Goal: Information Seeking & Learning: Learn about a topic

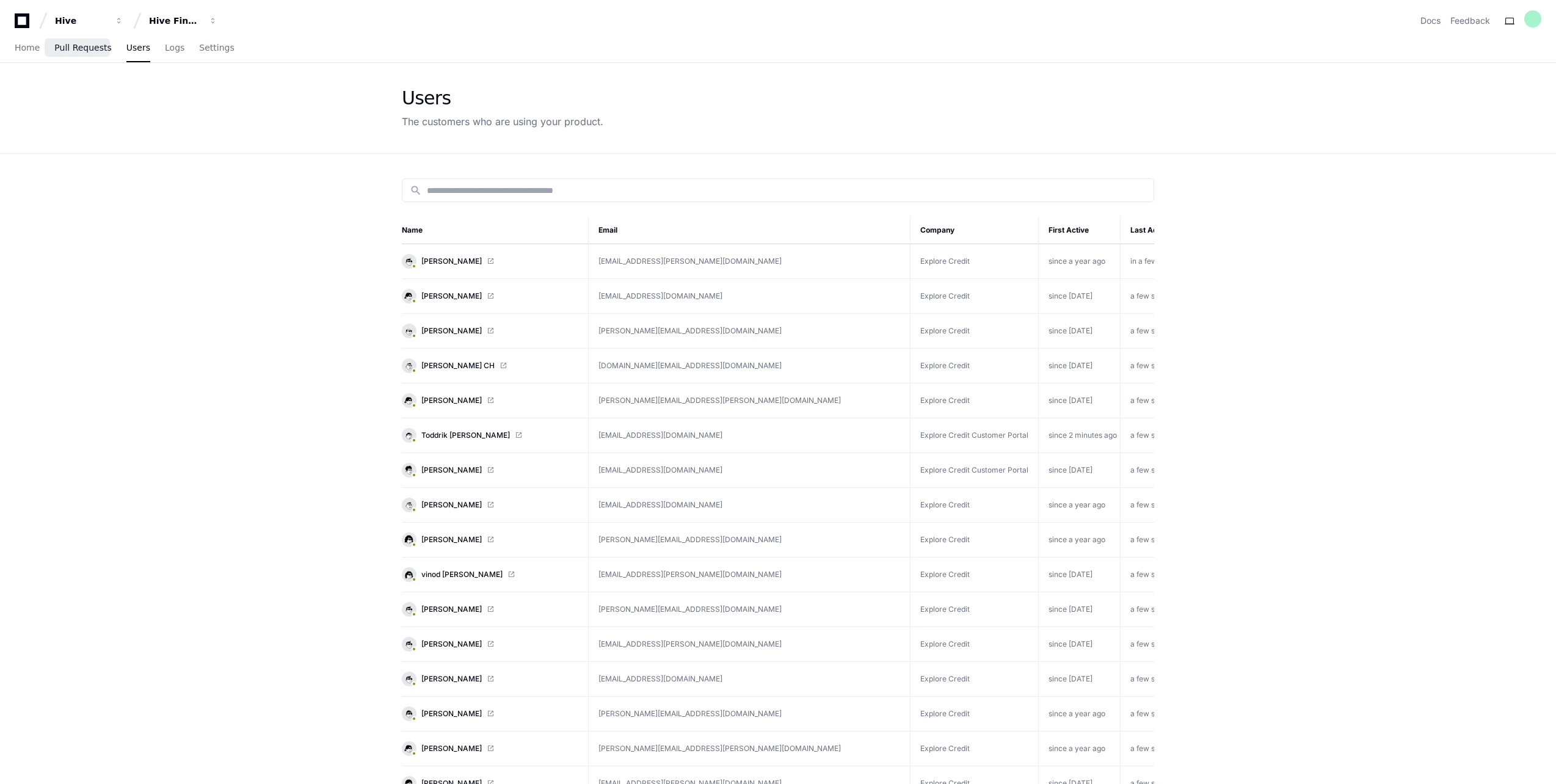
click at [76, 50] on span "Pull Requests" at bounding box center [82, 48] width 57 height 7
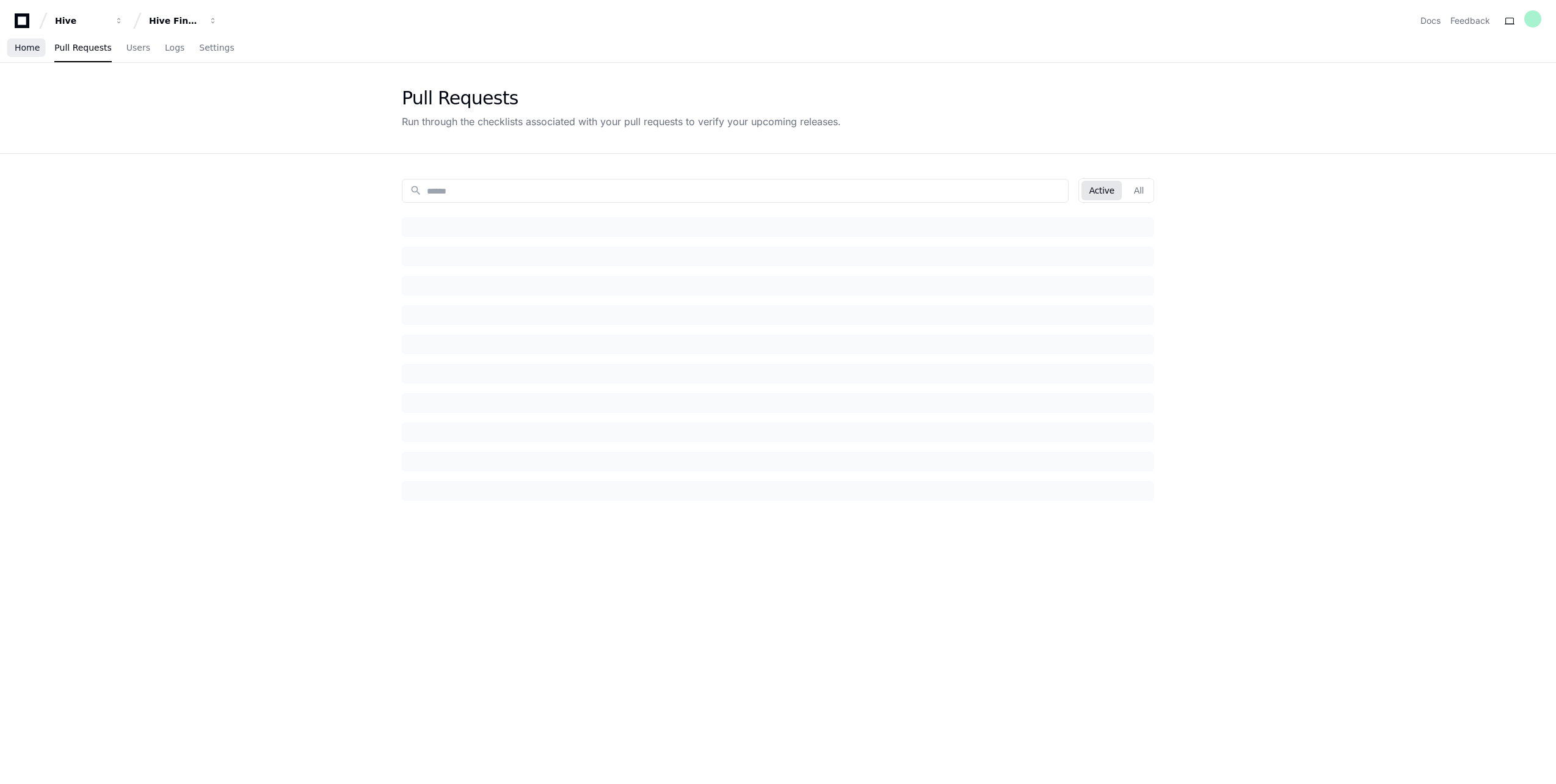
click at [22, 53] on link "Home" at bounding box center [27, 49] width 25 height 28
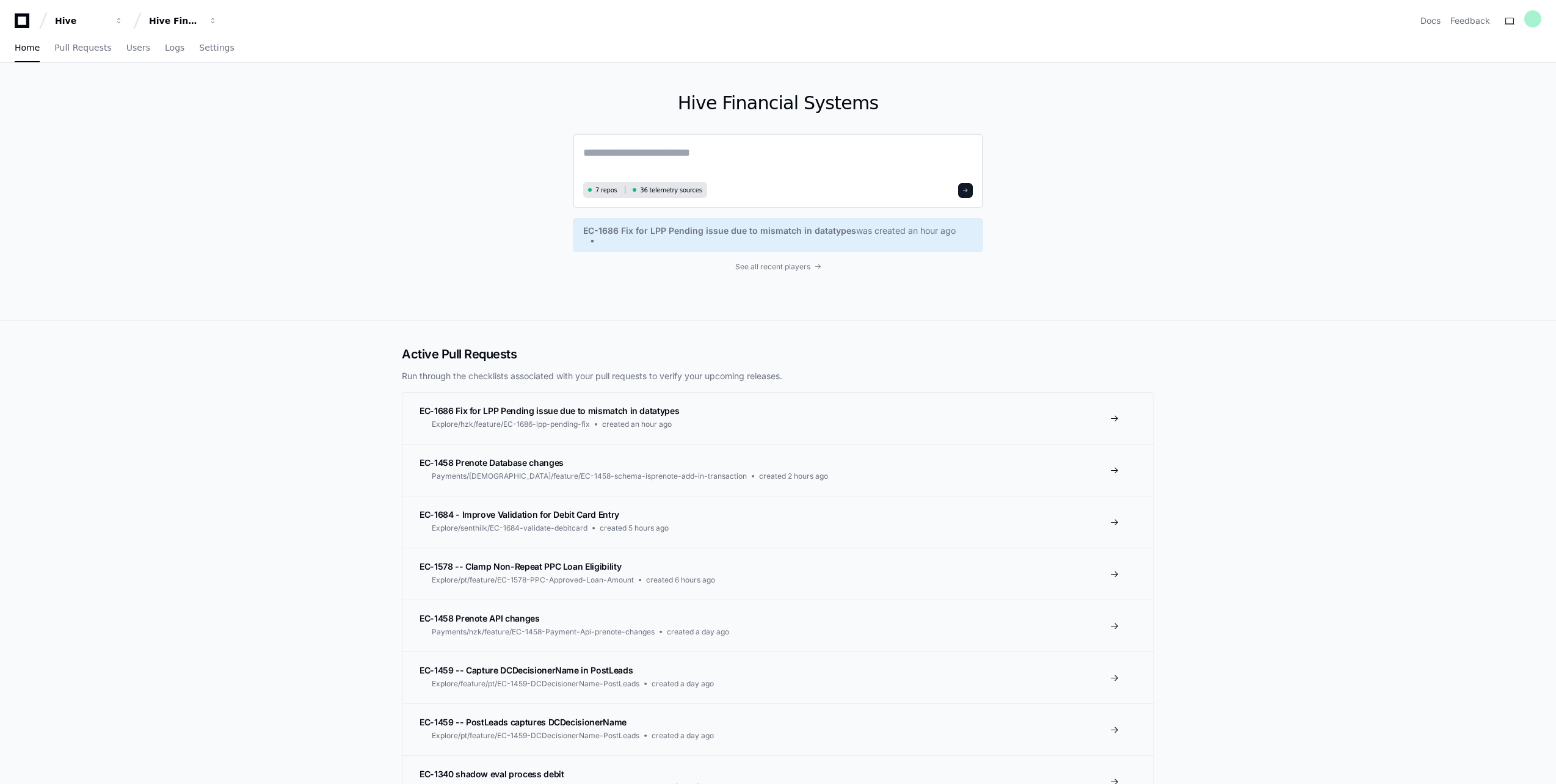
click at [638, 157] on textarea at bounding box center [778, 161] width 389 height 34
click at [757, 227] on span "EC-1686 Fix for LPP Pending issue due to mismatch in datatypes" at bounding box center [719, 229] width 273 height 12
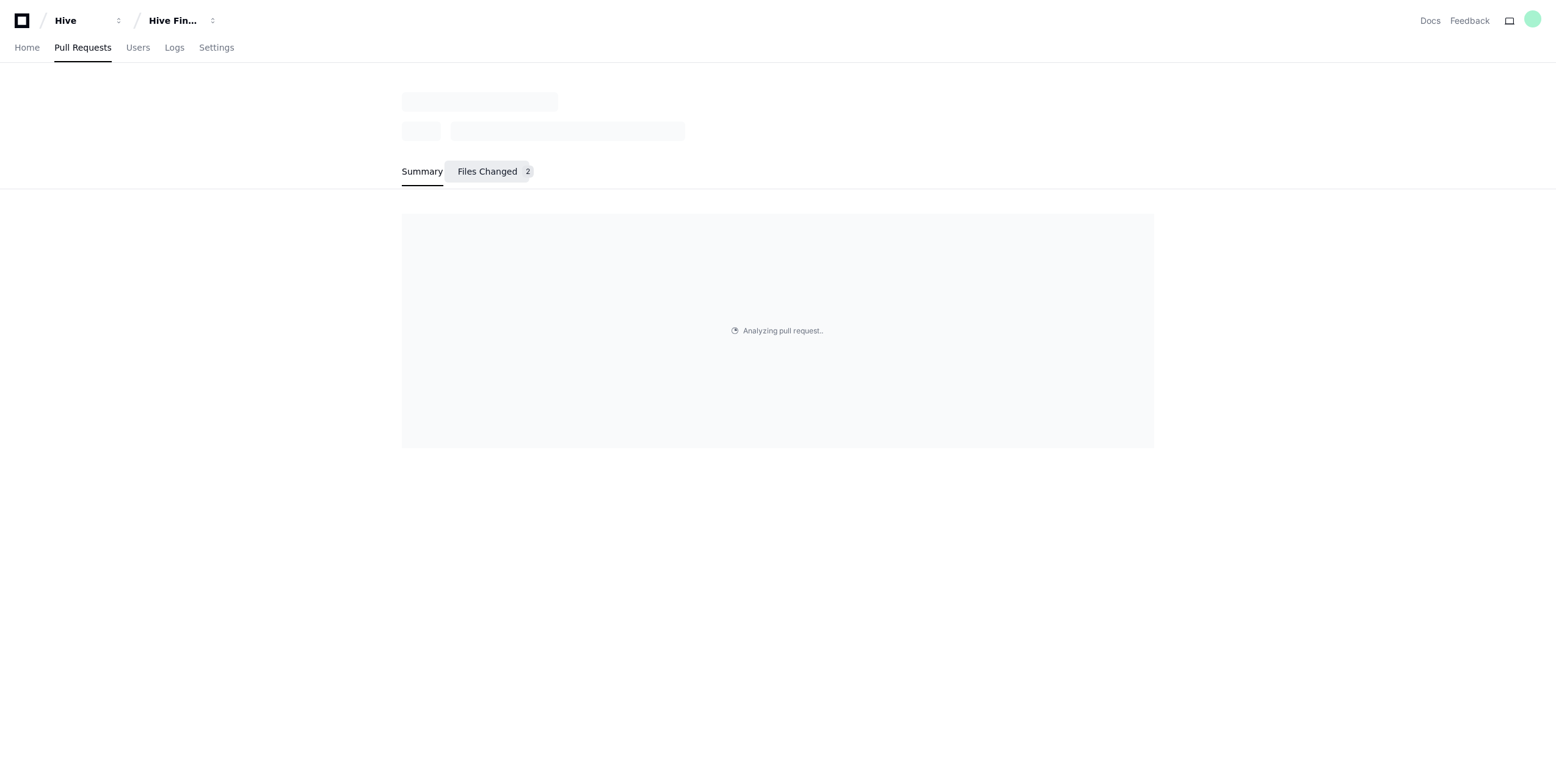
click at [483, 175] on span "Files Changed" at bounding box center [488, 171] width 60 height 7
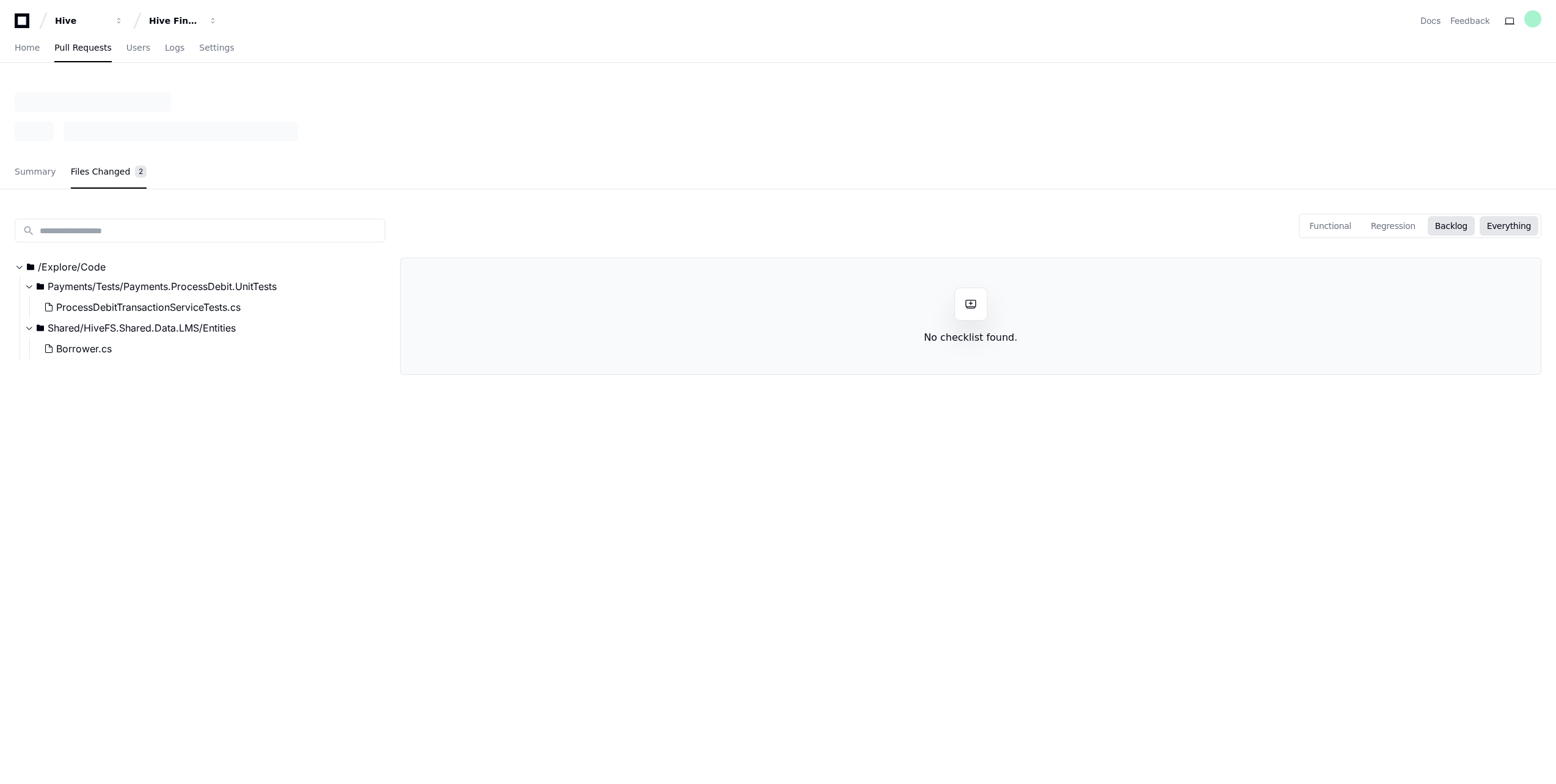
click at [1450, 227] on button "Backlog" at bounding box center [1451, 226] width 47 height 20
click at [18, 168] on span "Summary" at bounding box center [36, 171] width 42 height 7
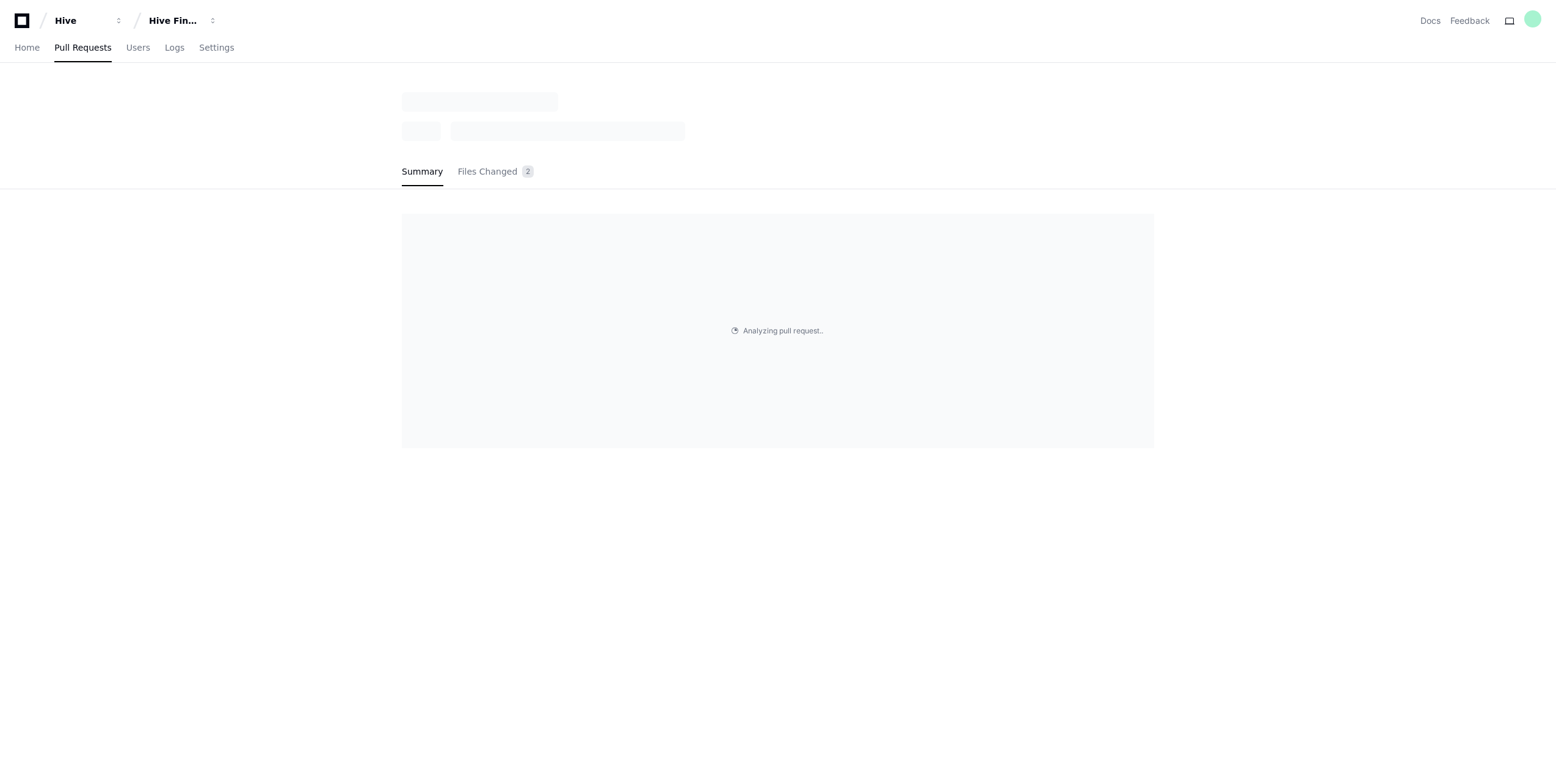
click at [583, 186] on div "Summary Files Changed 2" at bounding box center [778, 173] width 753 height 33
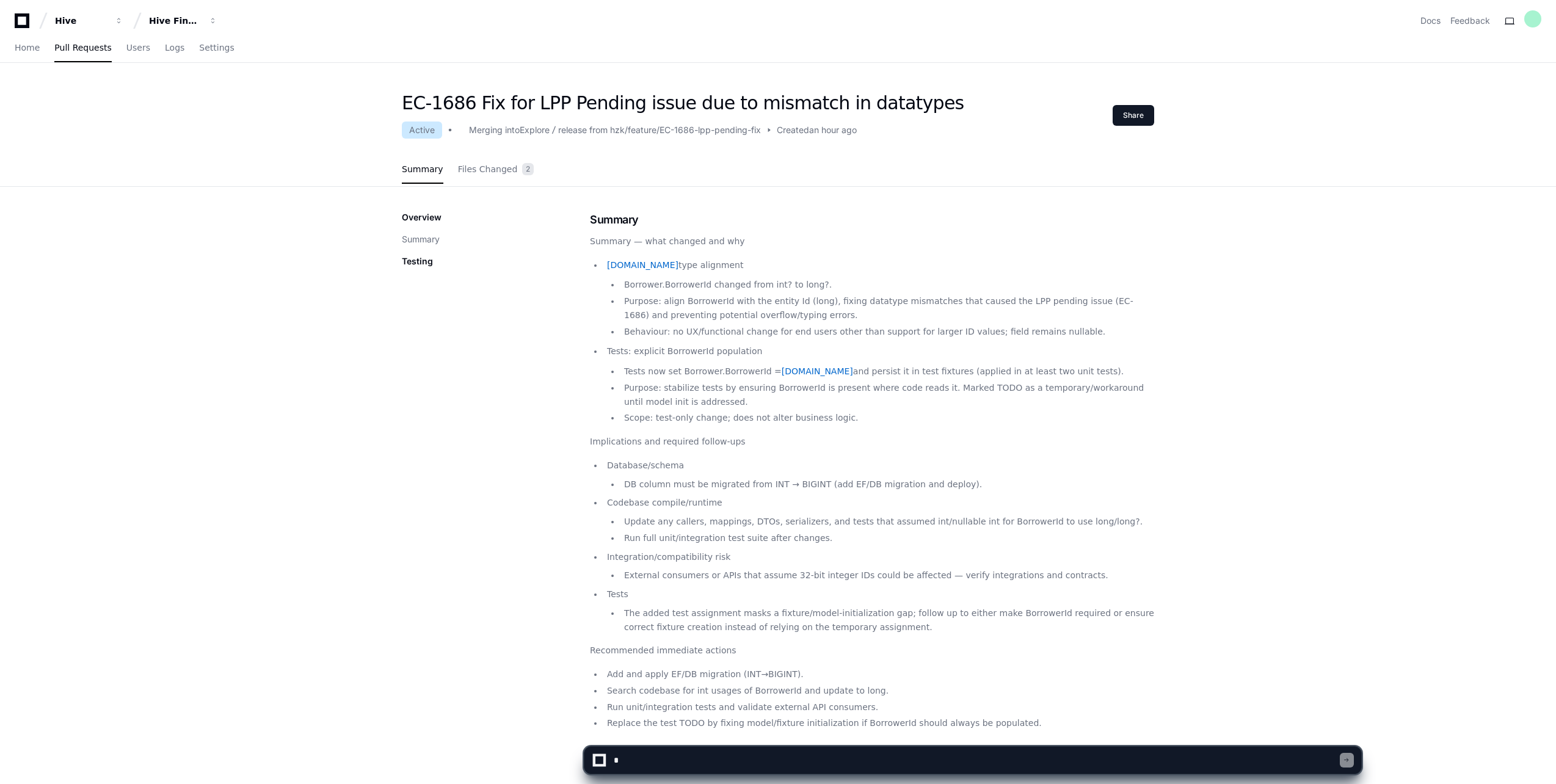
click at [657, 766] on textarea at bounding box center [975, 760] width 729 height 27
type textarea "*"
type textarea "**********"
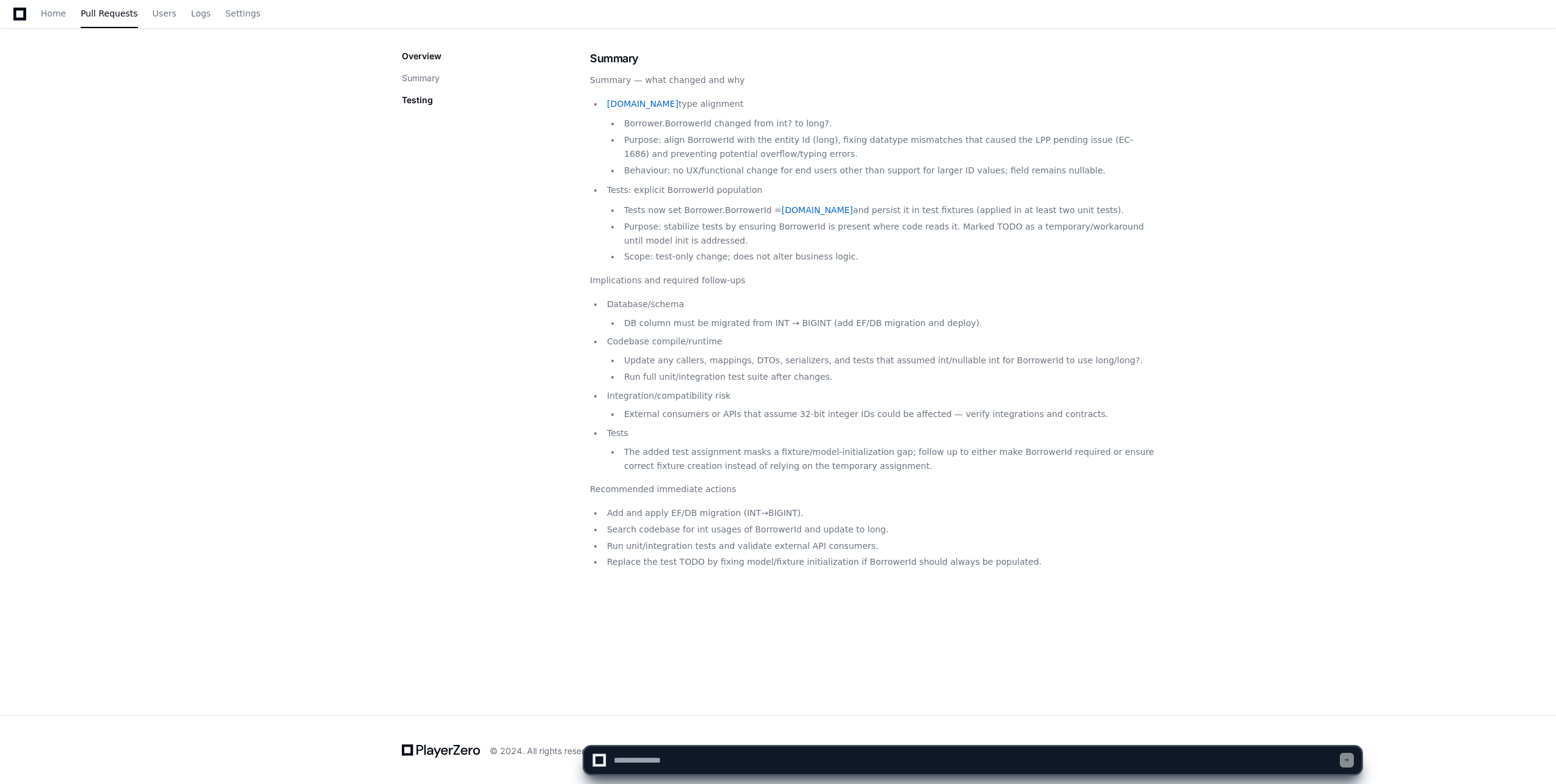
scroll to position [163, 0]
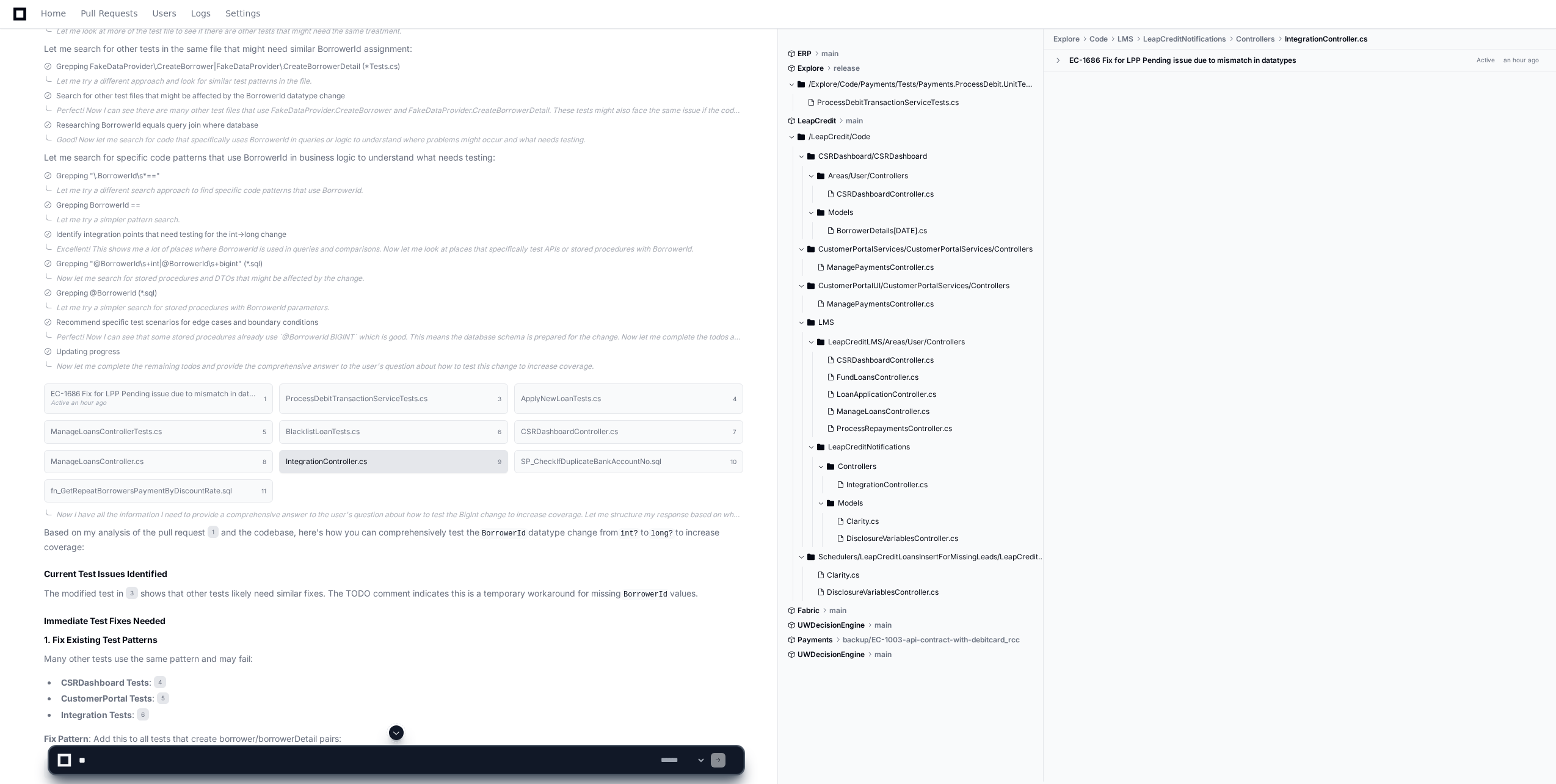
click at [303, 460] on h1 "IntegrationController.cs" at bounding box center [326, 462] width 81 height 7
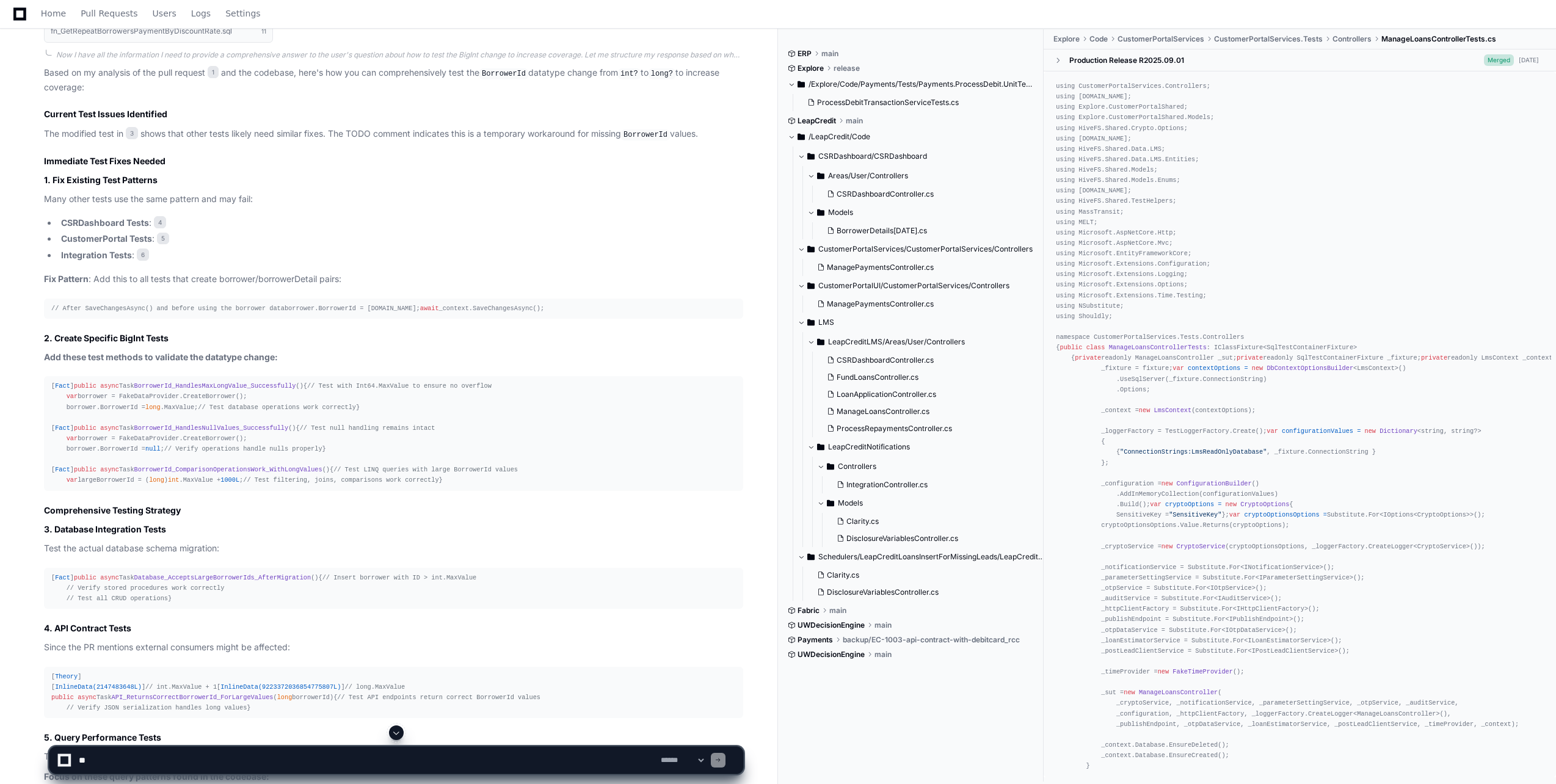
scroll to position [977, 0]
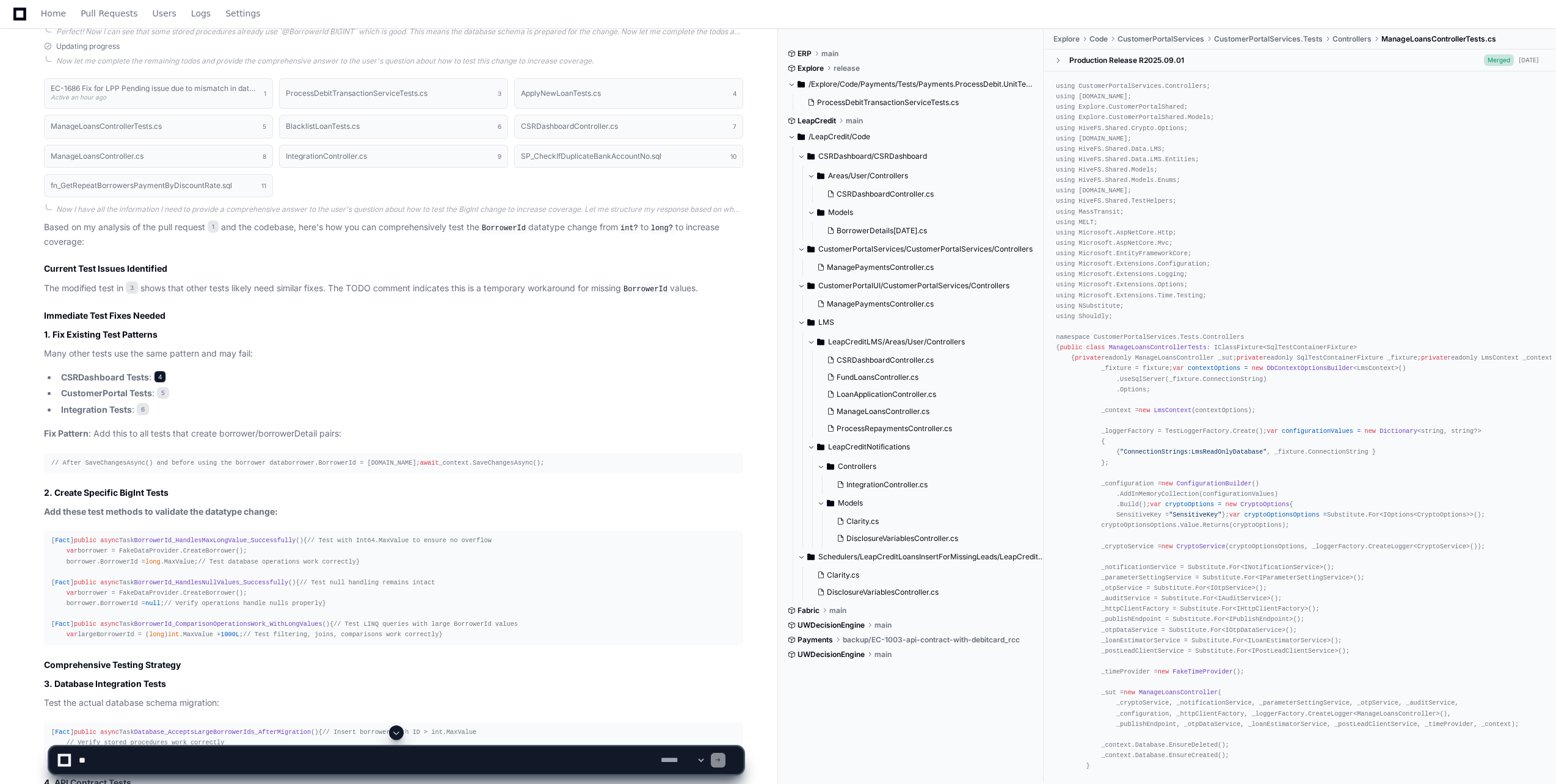
click at [163, 376] on span "4" at bounding box center [160, 376] width 12 height 12
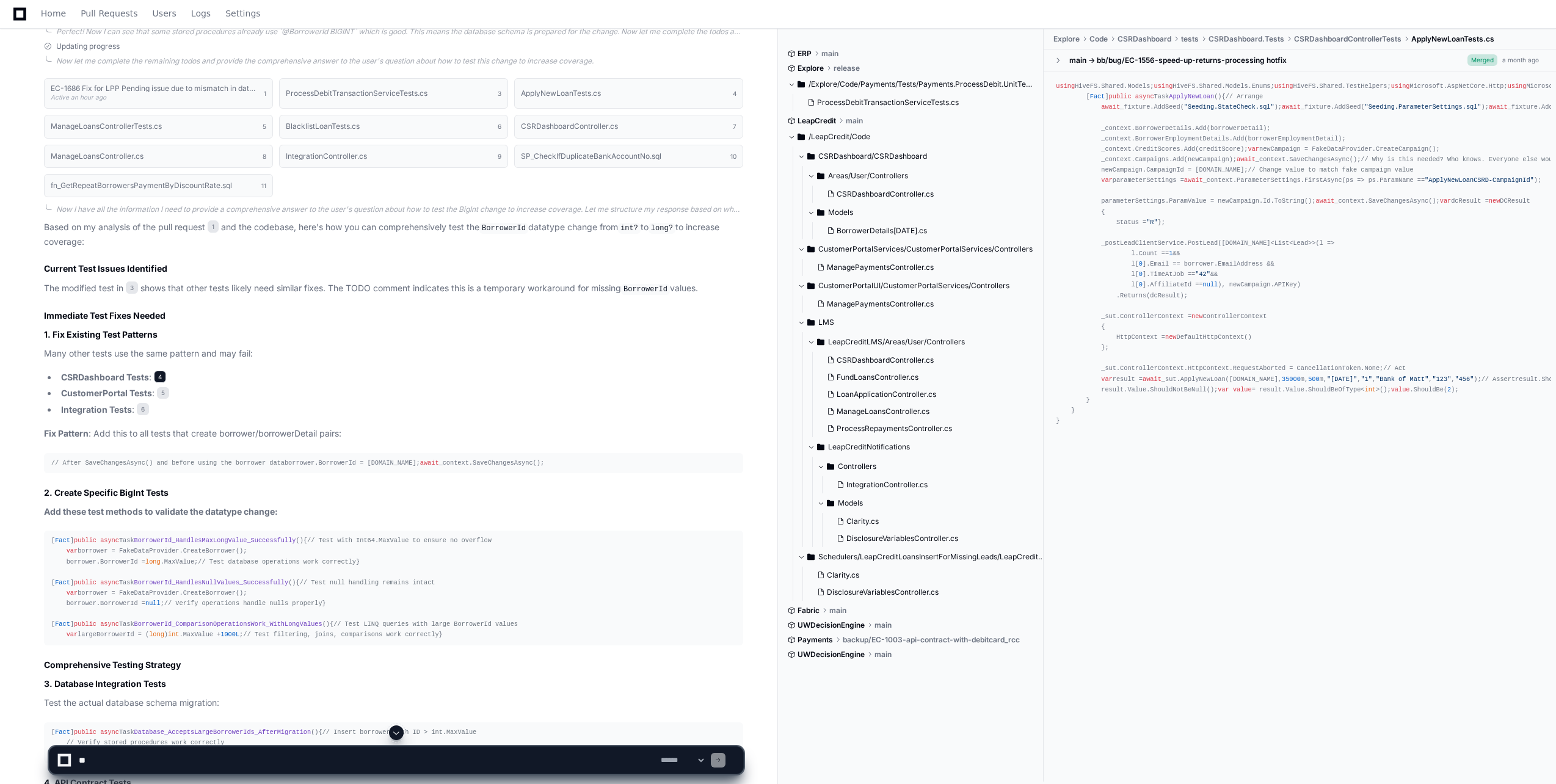
click at [165, 379] on span "4" at bounding box center [160, 376] width 12 height 12
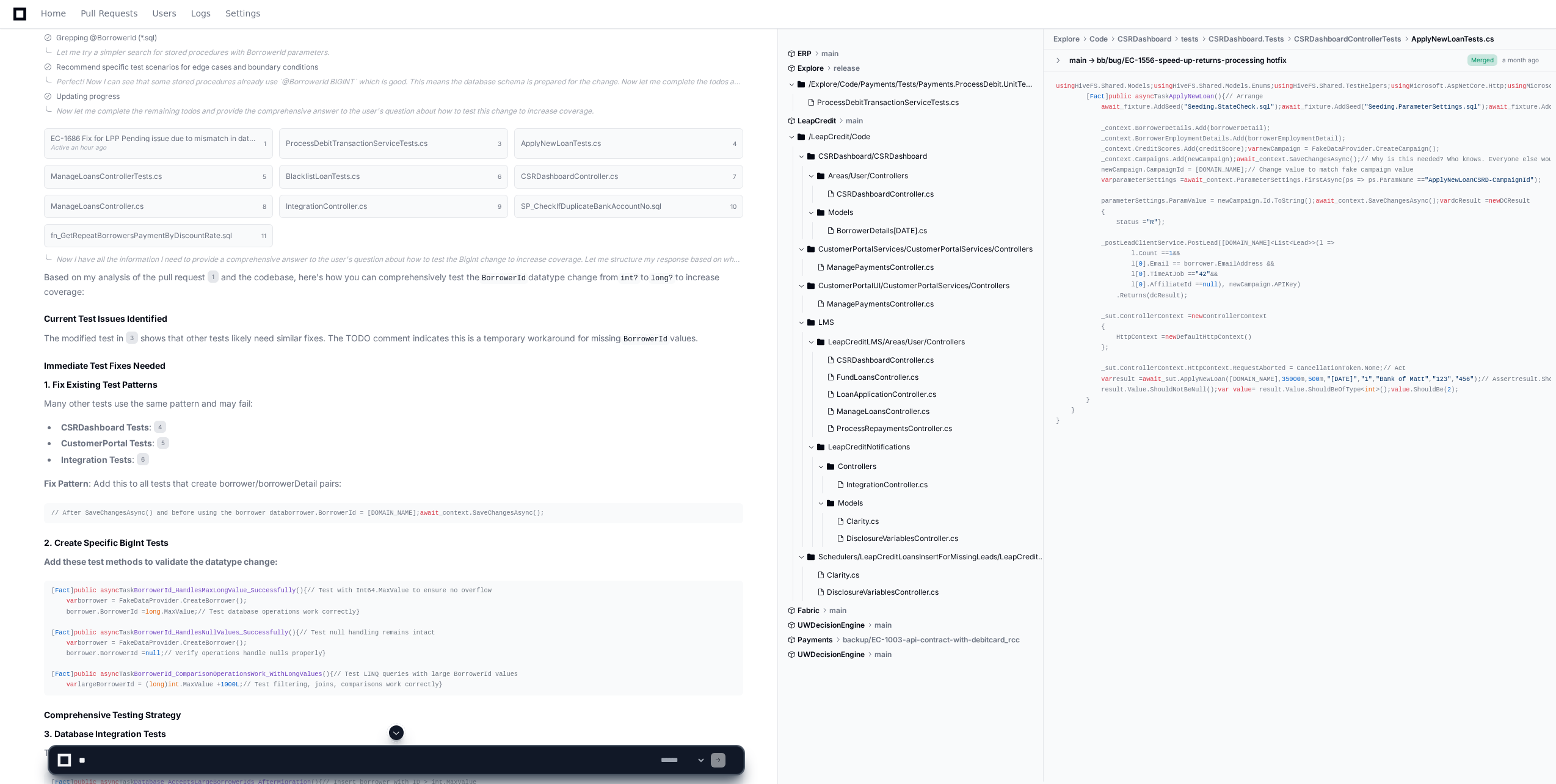
scroll to position [855, 0]
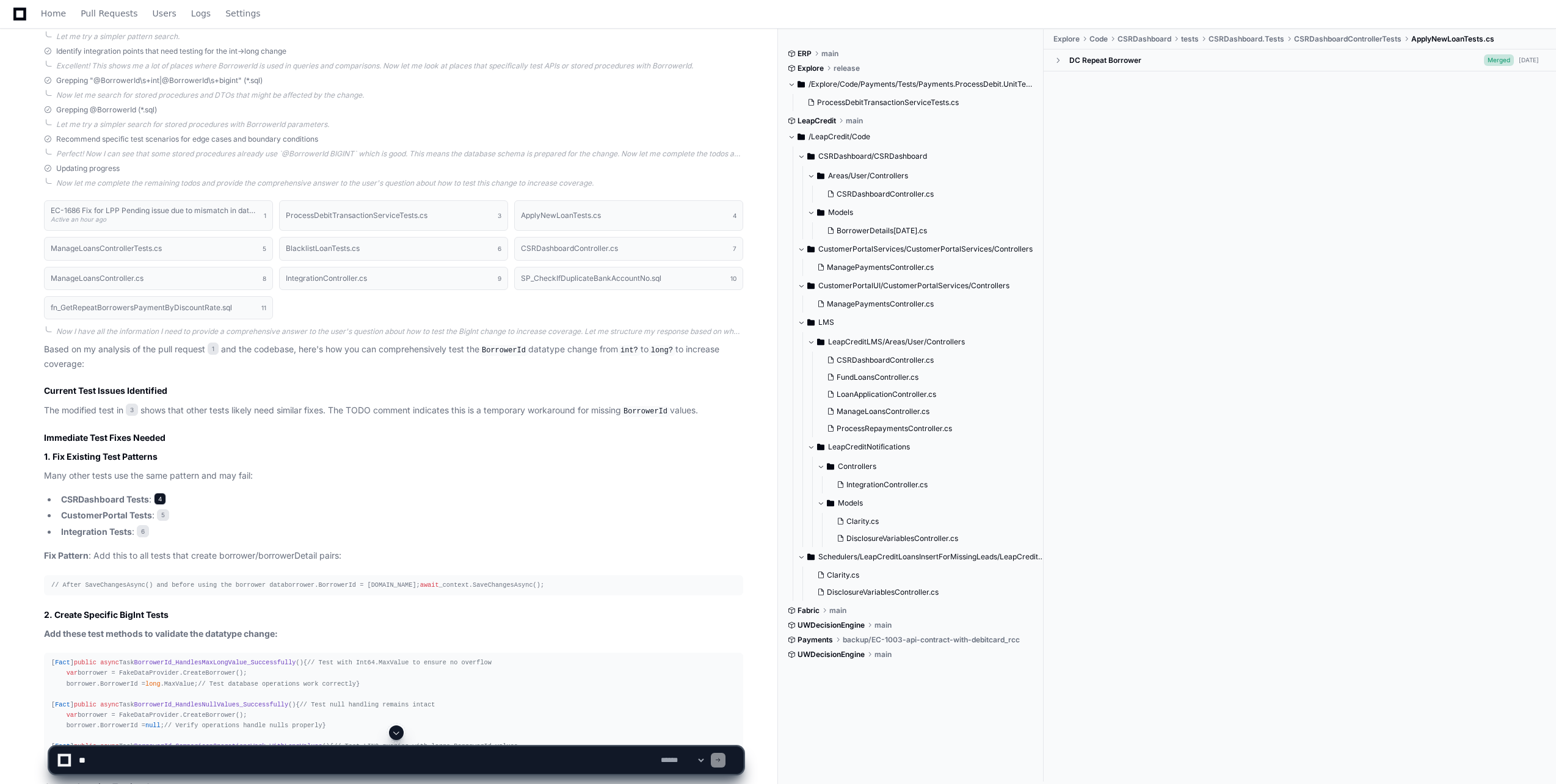
click at [157, 494] on span "4" at bounding box center [160, 499] width 12 height 12
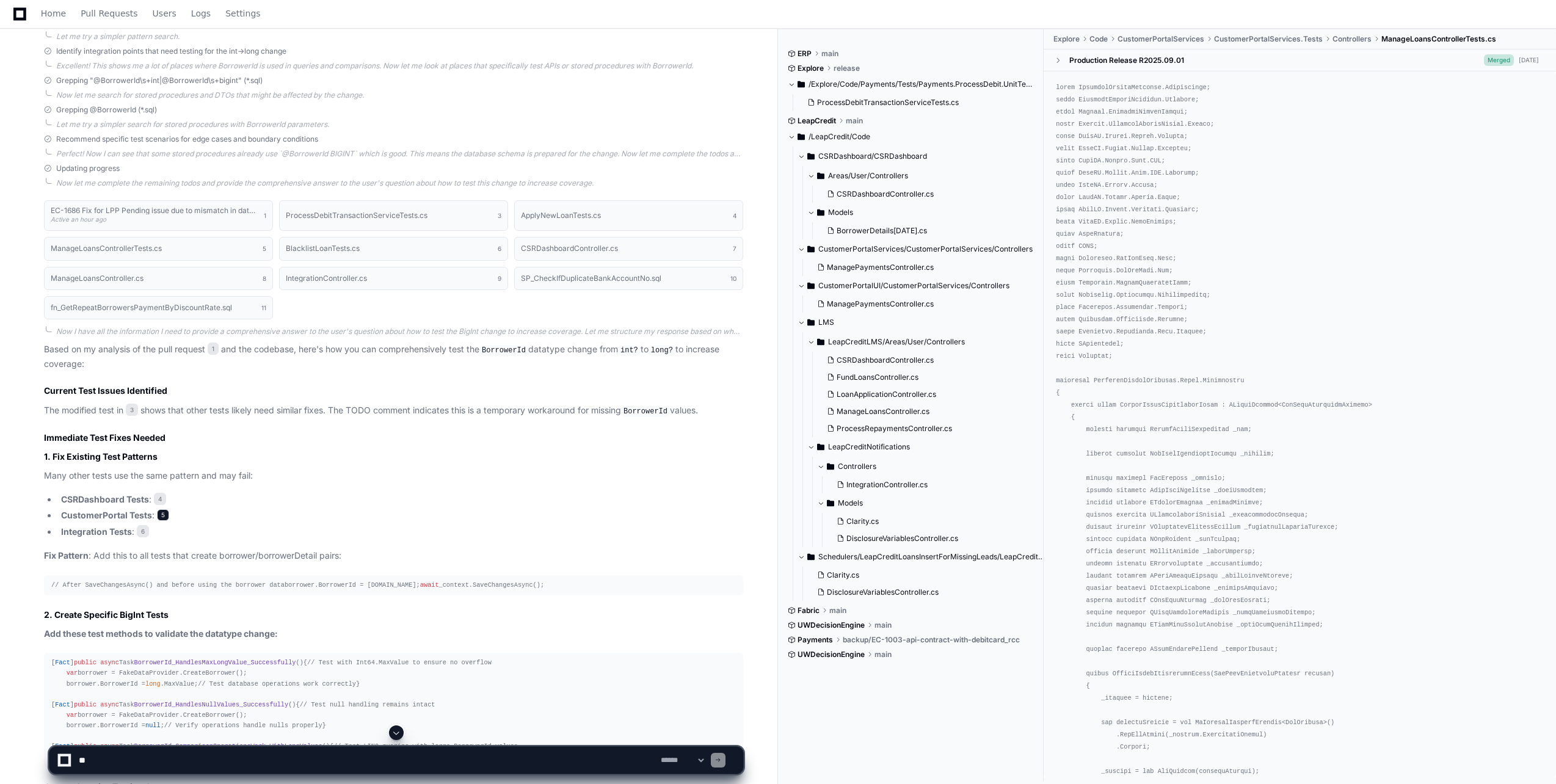
click at [162, 519] on span "5" at bounding box center [163, 515] width 12 height 12
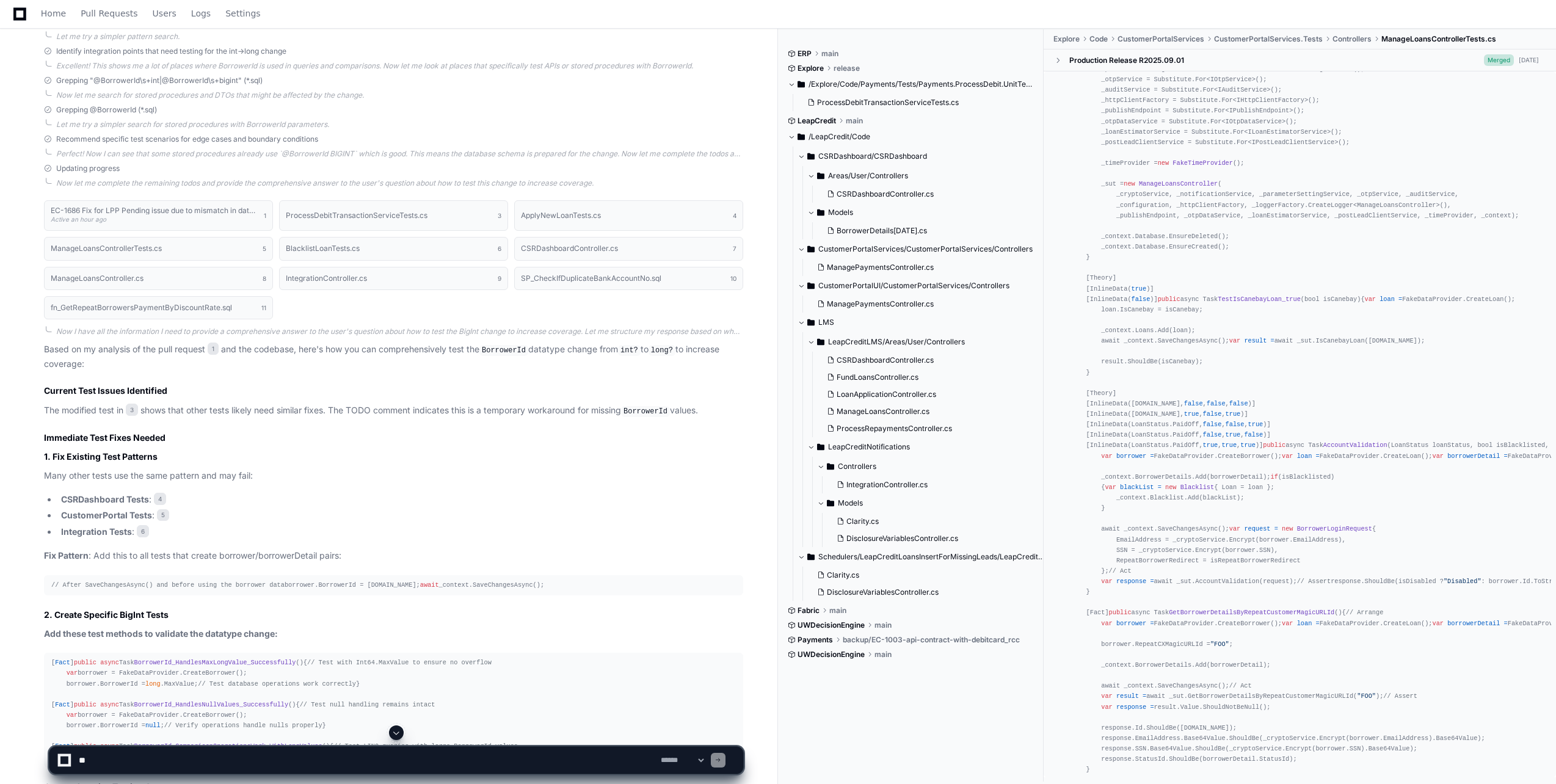
scroll to position [732, 0]
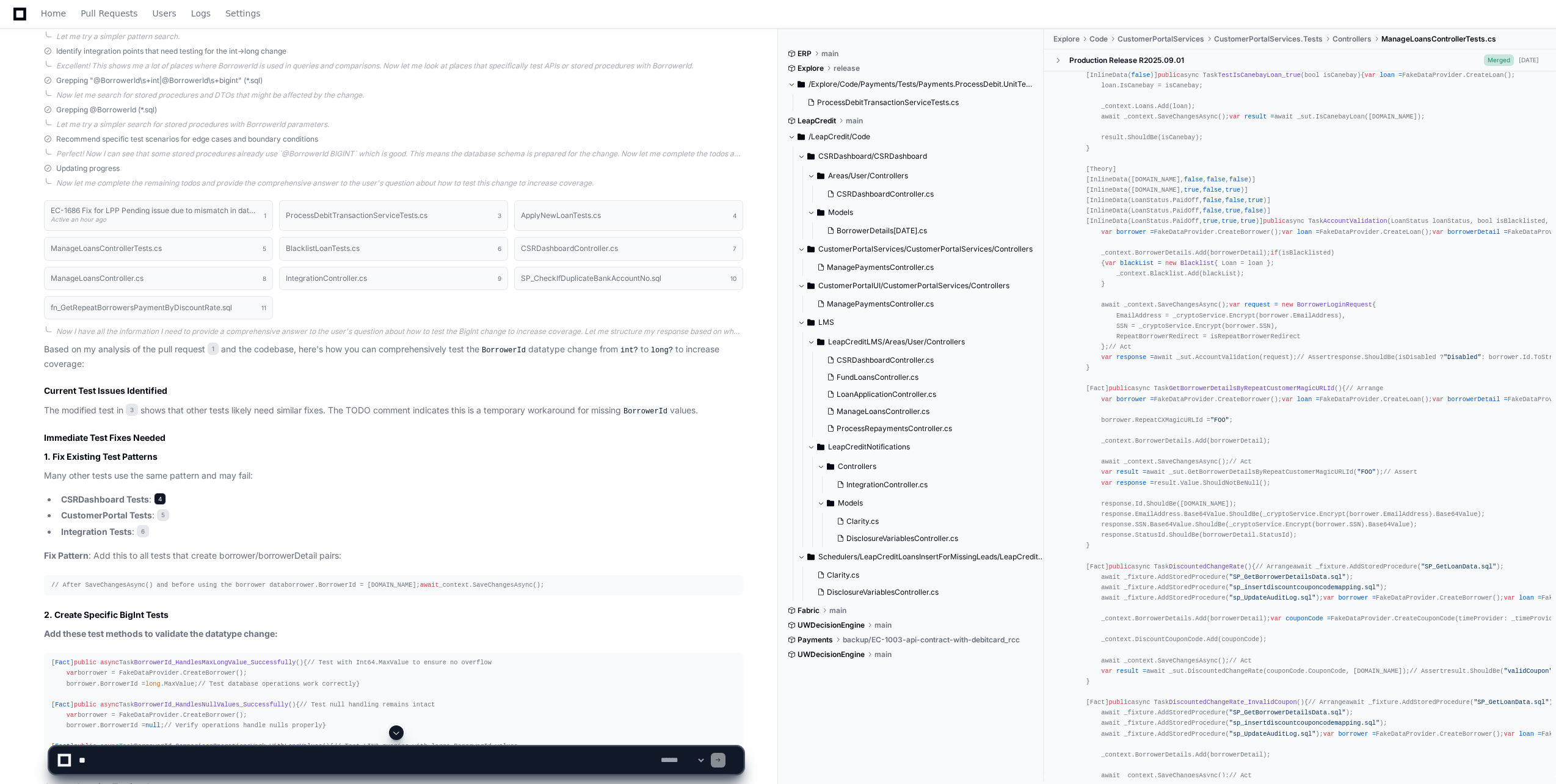
click at [161, 495] on span "4" at bounding box center [160, 499] width 12 height 12
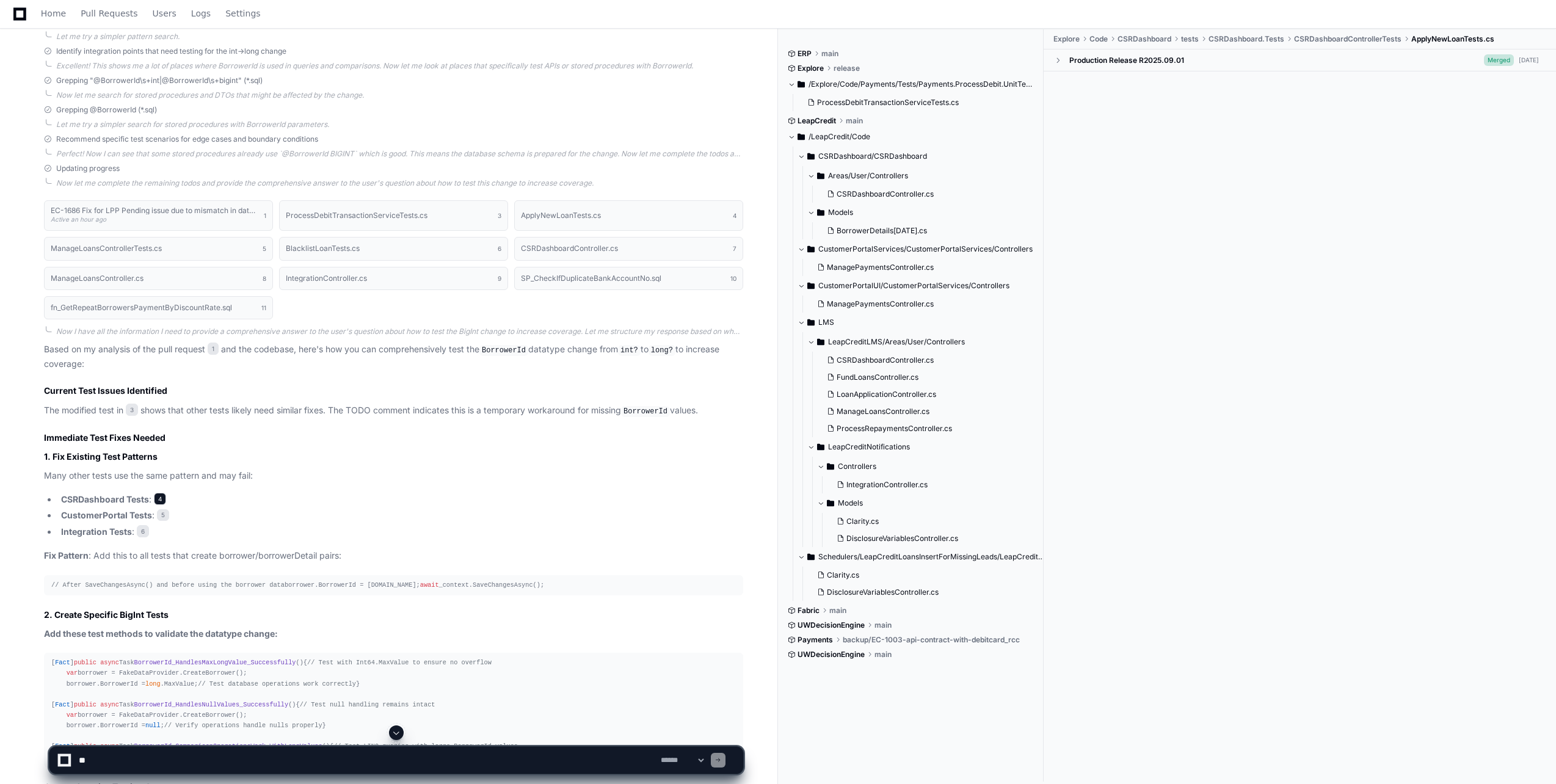
scroll to position [0, 0]
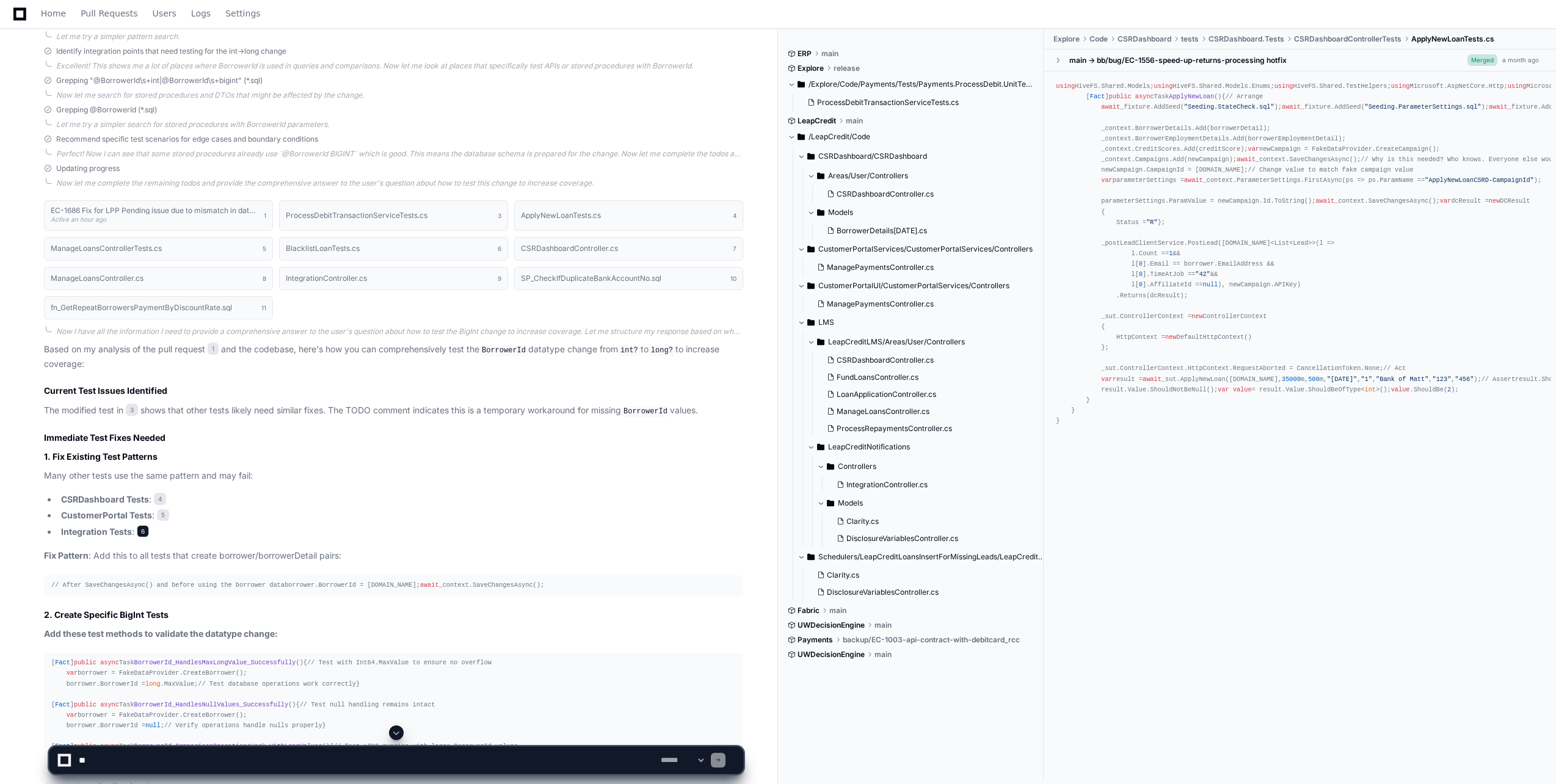
click at [140, 533] on span "6" at bounding box center [143, 531] width 12 height 12
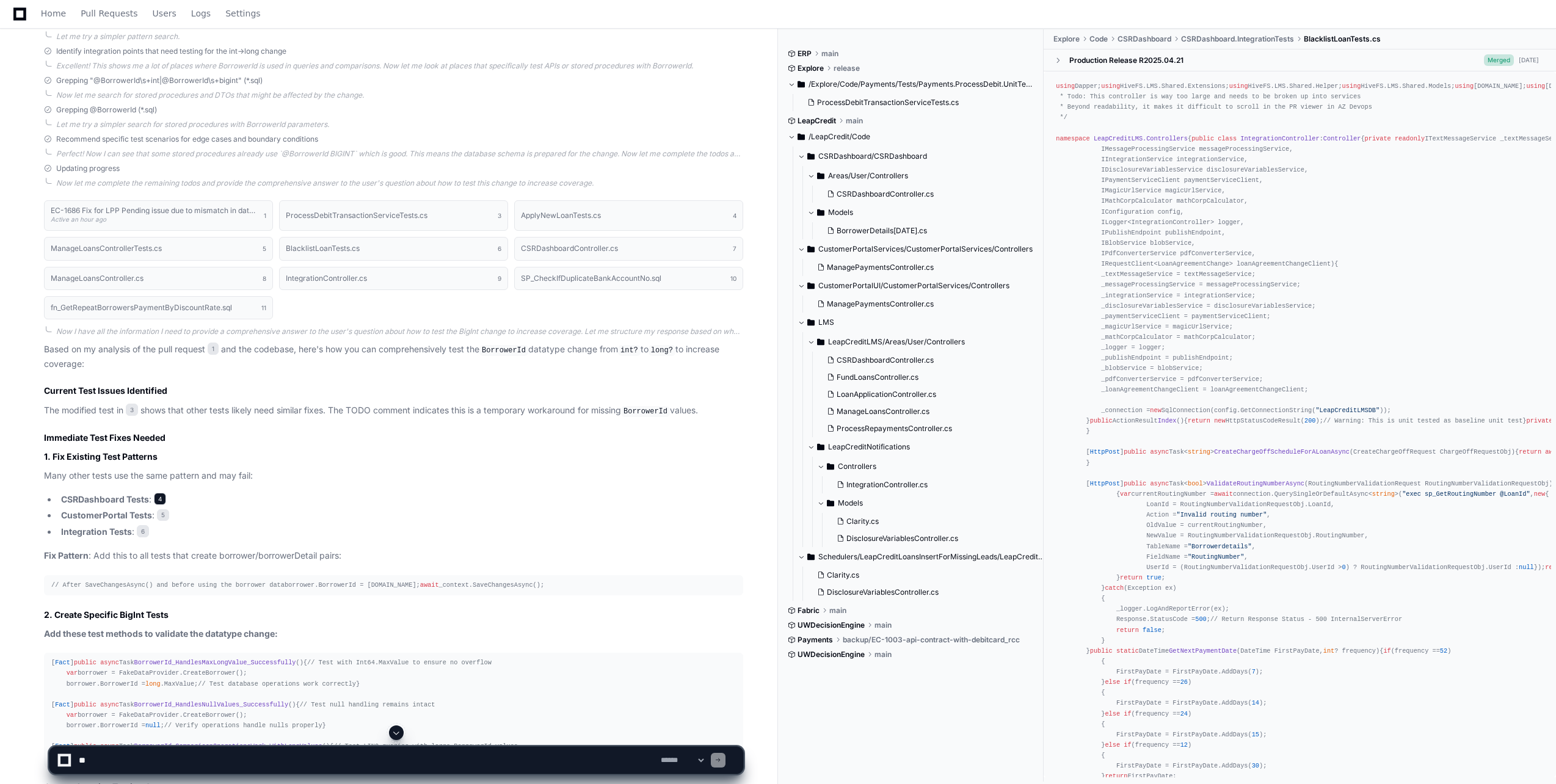
click at [163, 497] on span "4" at bounding box center [160, 499] width 12 height 12
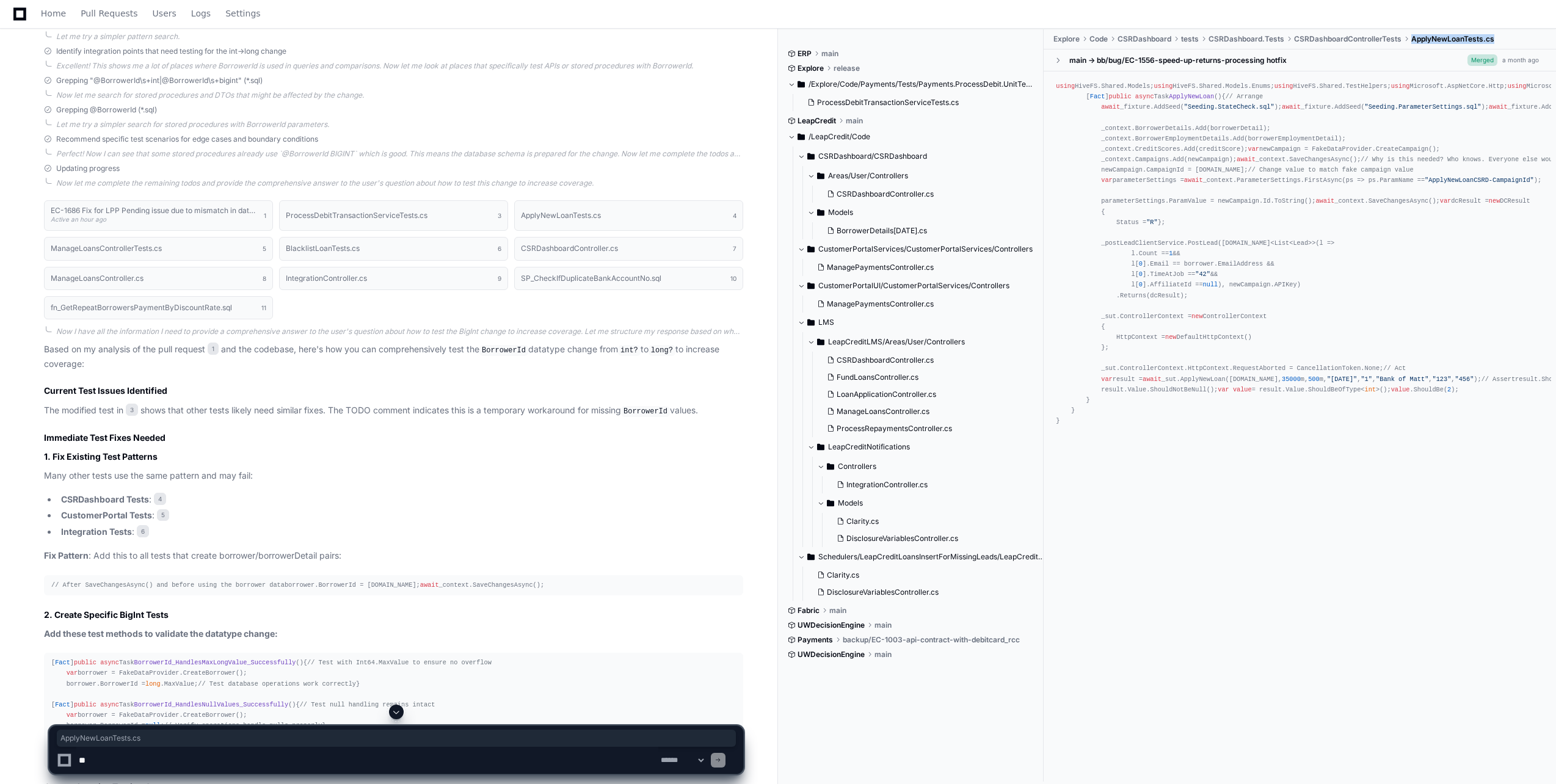
drag, startPoint x: 1499, startPoint y: 39, endPoint x: 1409, endPoint y: 39, distance: 90.0
click at [1409, 39] on ul "Explore Code CSRDashboard tests CSRDashboard.Tests CSRDashboardControllerTests …" at bounding box center [1303, 39] width 506 height 20
copy ul "ApplyNewLoanTests.cs"
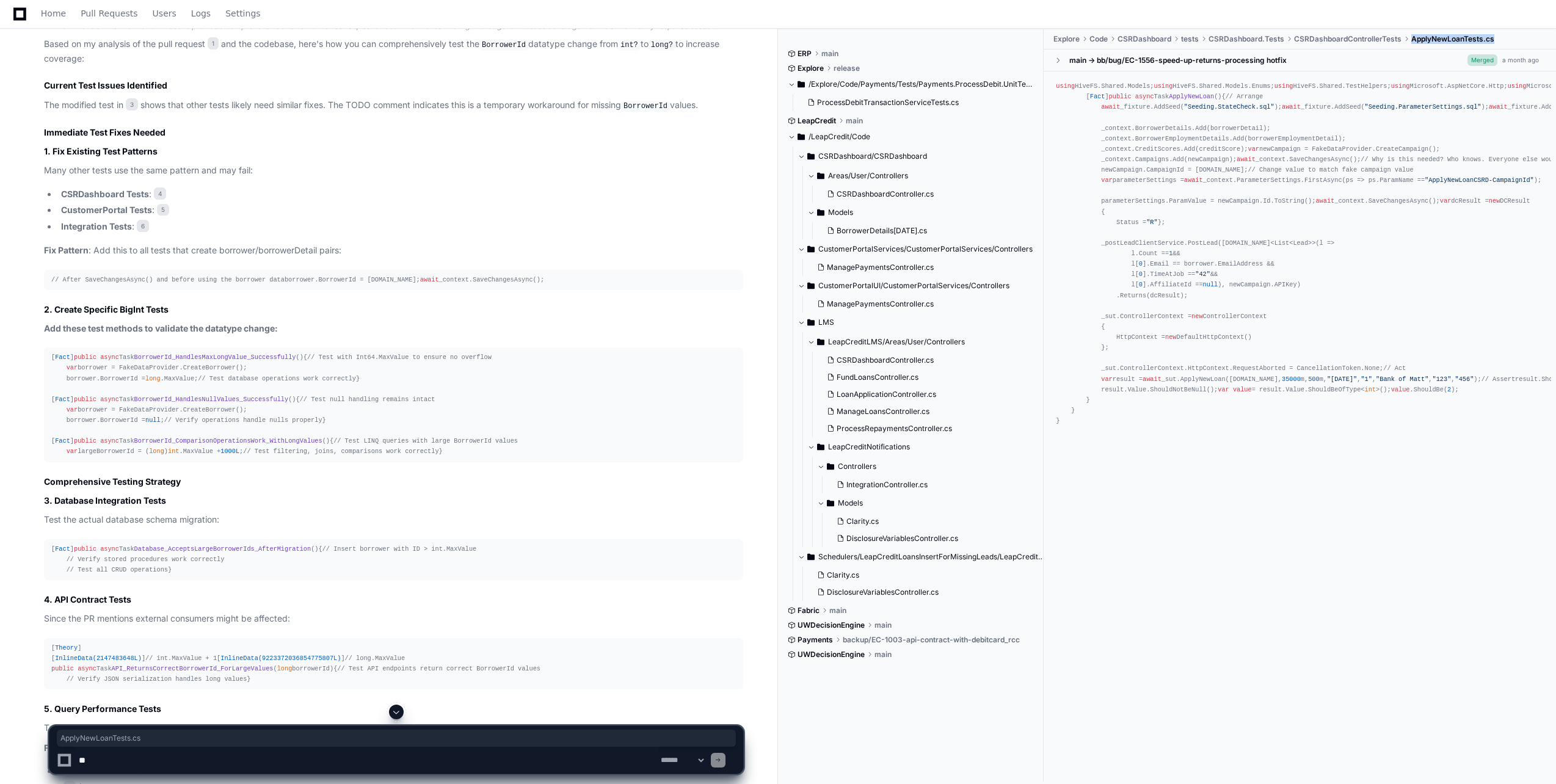
scroll to position [1221, 0]
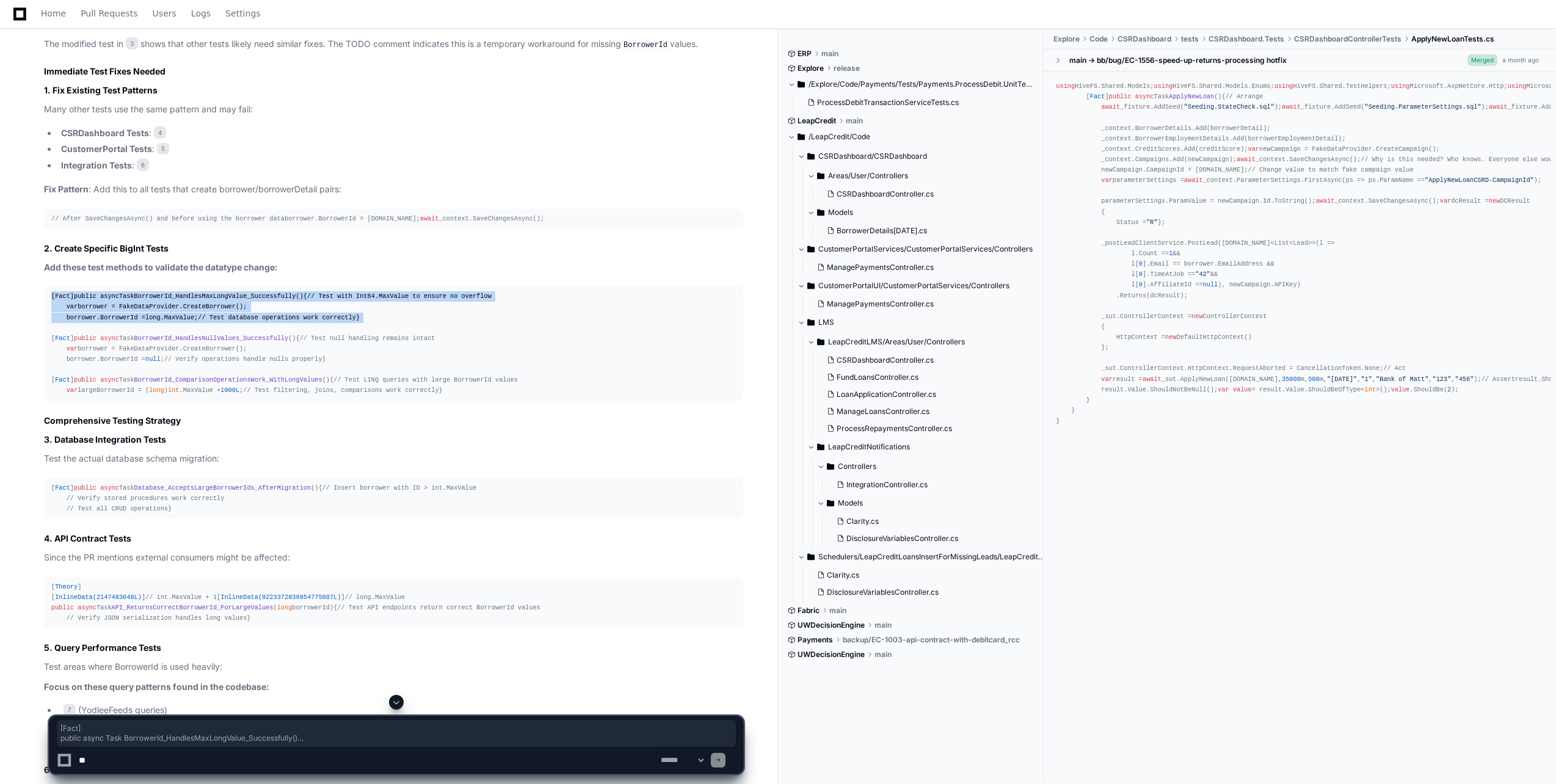
drag, startPoint x: 68, startPoint y: 393, endPoint x: 19, endPoint y: 305, distance: 100.7
click at [19, 305] on div "[PERSON_NAME].khan 4 minutes ago EC-1686 Fix for LPP Pending issue due to misma…" at bounding box center [389, 153] width 748 height 2489
copy div "[ Fact ] public async Task BorrowerId_HandlesMaxLongValue_Successfully () { // …"
